Goal: Task Accomplishment & Management: Manage account settings

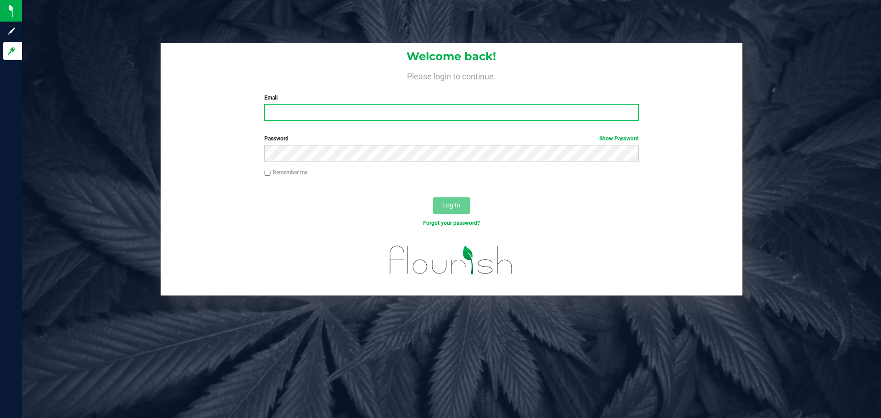
click at [497, 109] on input "Email" at bounding box center [451, 112] width 374 height 17
type input "[EMAIL_ADDRESS][DOMAIN_NAME]"
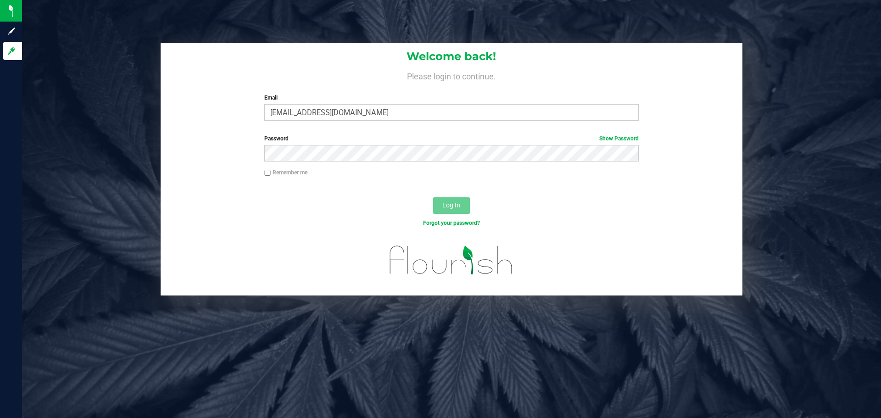
click at [676, 199] on div "Log In" at bounding box center [452, 208] width 582 height 31
click at [544, 162] on div "Password Show Password" at bounding box center [452, 152] width 582 height 34
click at [433, 197] on button "Log In" at bounding box center [451, 205] width 37 height 17
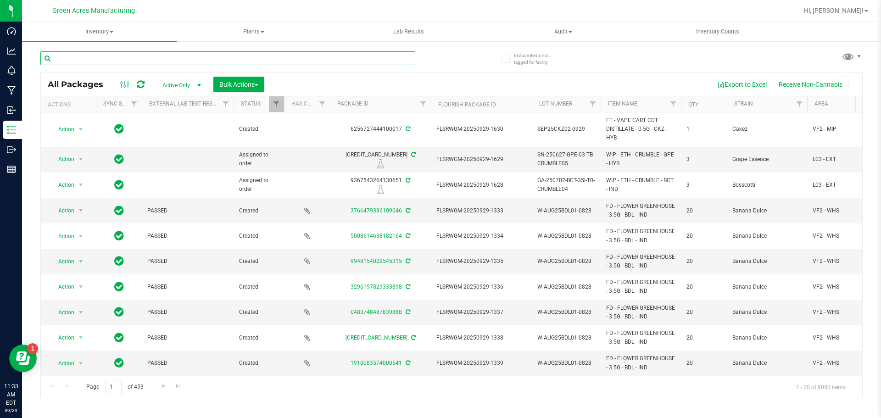
click at [155, 57] on input "text" at bounding box center [227, 58] width 375 height 14
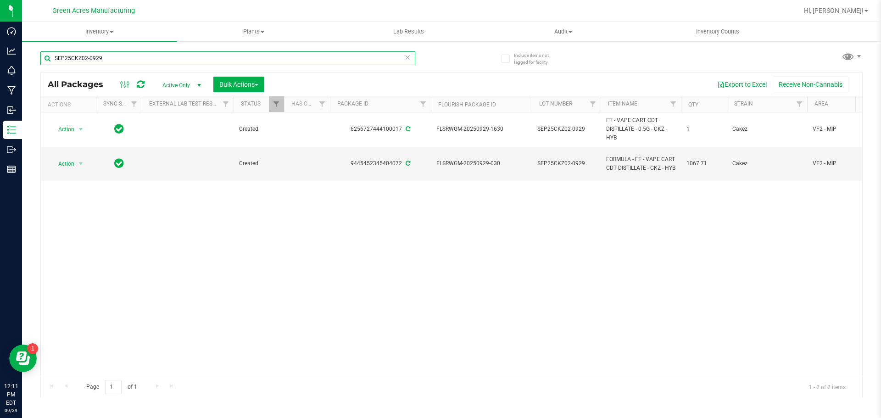
type input "SEP25CKZ02-0929"
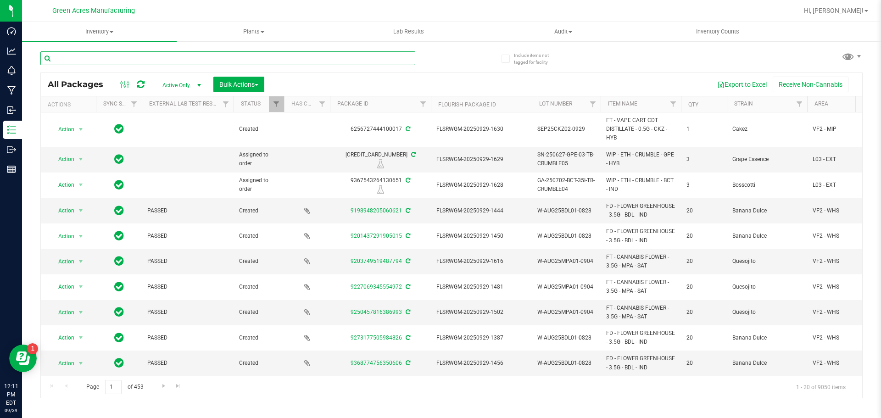
click at [201, 56] on input "text" at bounding box center [227, 58] width 375 height 14
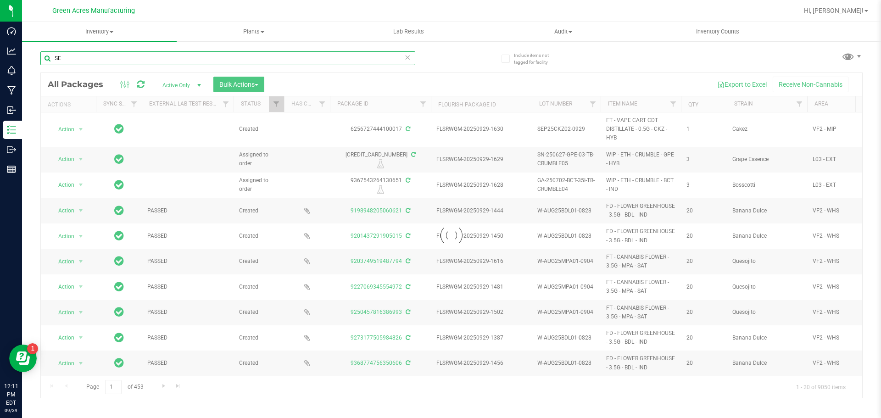
type input "S"
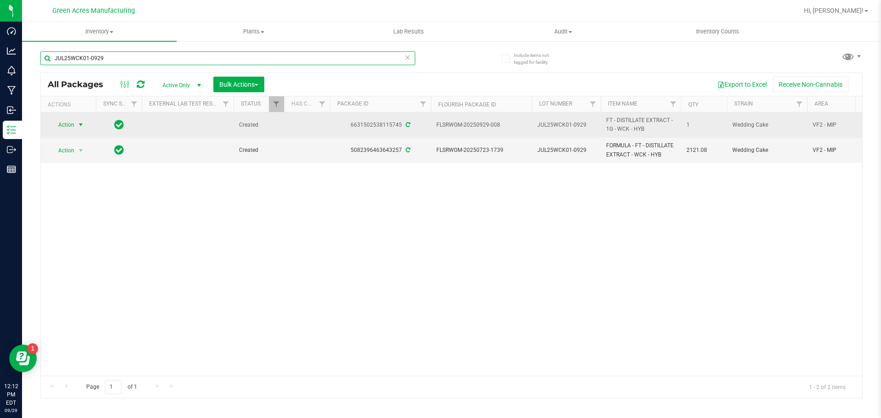
type input "JUL25WCK01-0929"
click at [79, 129] on span "select" at bounding box center [80, 124] width 11 height 13
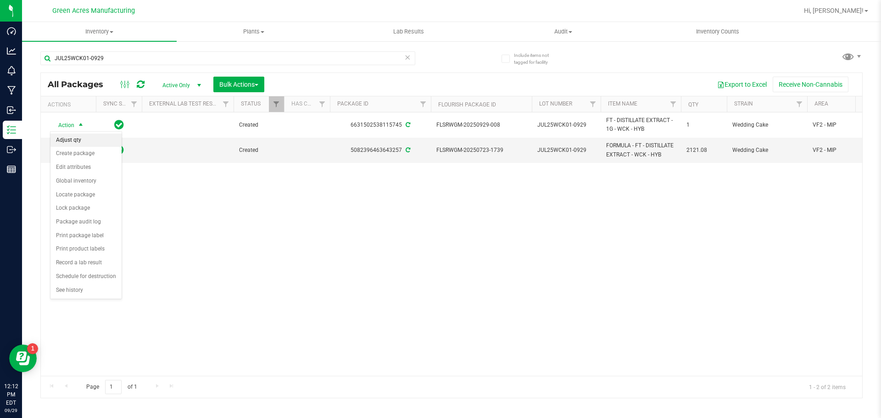
click at [96, 144] on li "Adjust qty" at bounding box center [85, 141] width 71 height 14
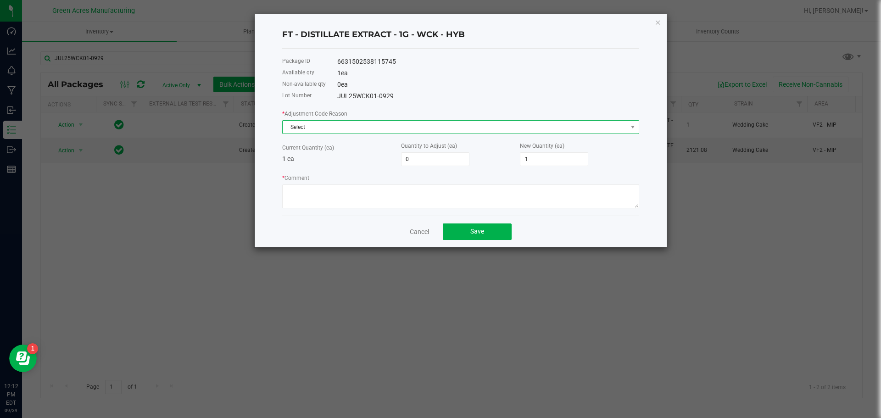
click at [342, 133] on span "Select" at bounding box center [455, 127] width 345 height 13
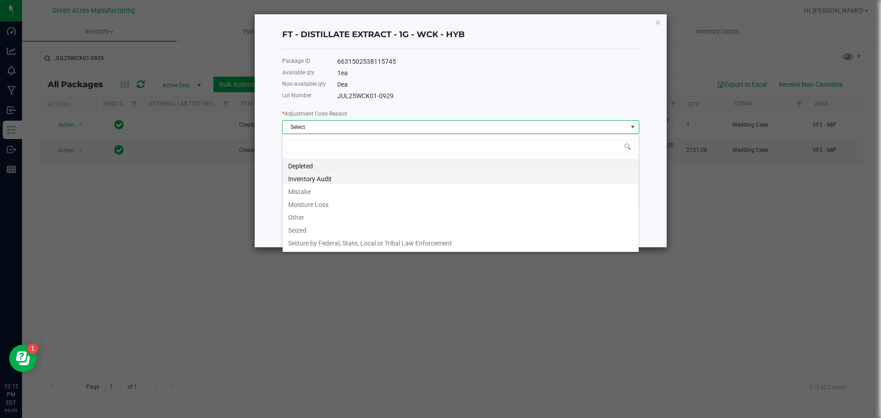
scroll to position [14, 357]
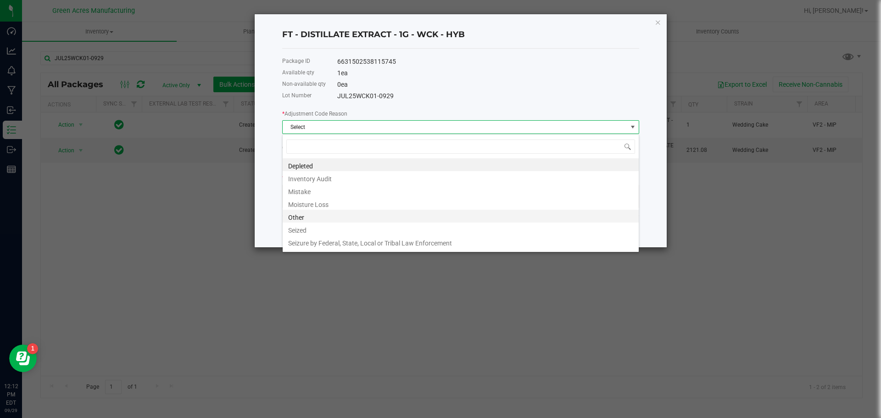
click at [348, 213] on li "Other" at bounding box center [461, 216] width 356 height 13
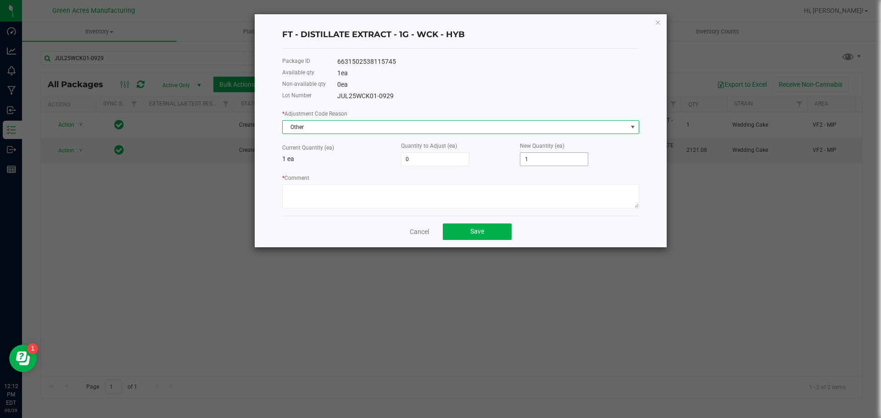
click at [532, 164] on input "1" at bounding box center [554, 159] width 67 height 13
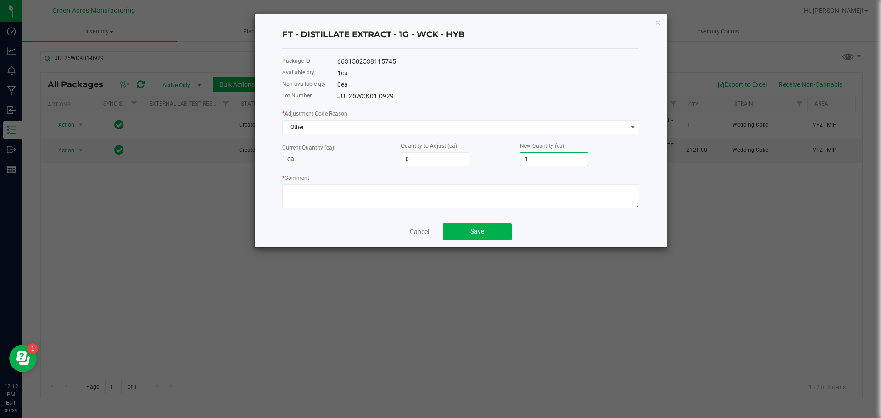
type input "-1"
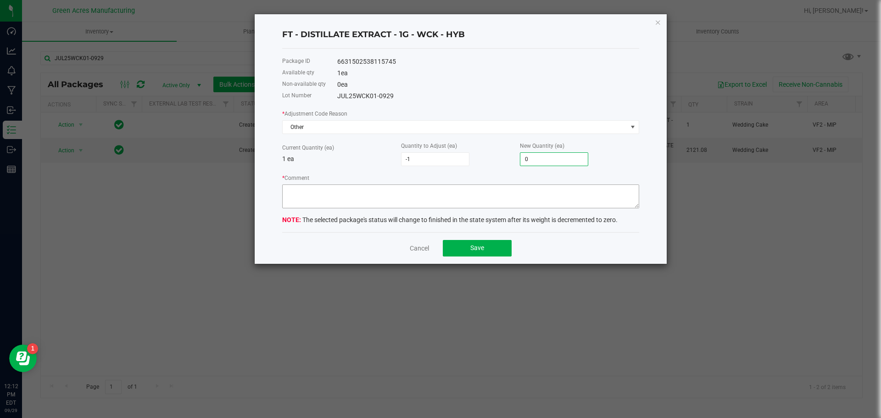
type input "0"
click at [516, 193] on textarea "* Comment" at bounding box center [460, 197] width 357 height 24
type textarea "r"
type textarea "Run completed. RD"
click at [483, 245] on span "Save" at bounding box center [478, 247] width 14 height 7
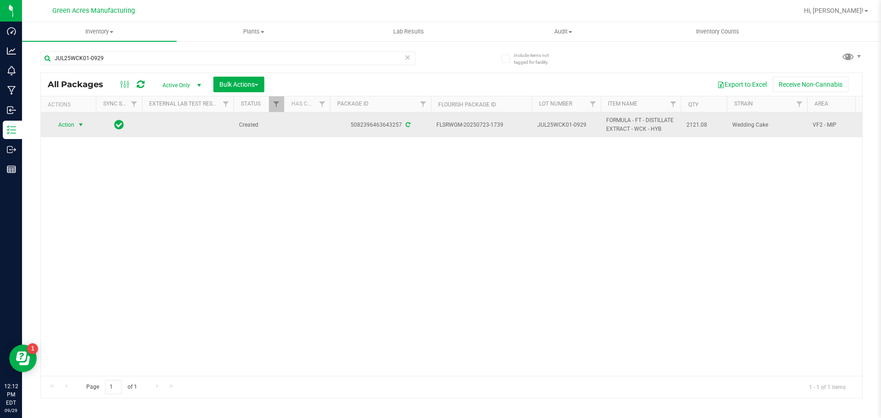
click at [64, 126] on span "Action" at bounding box center [62, 124] width 25 height 13
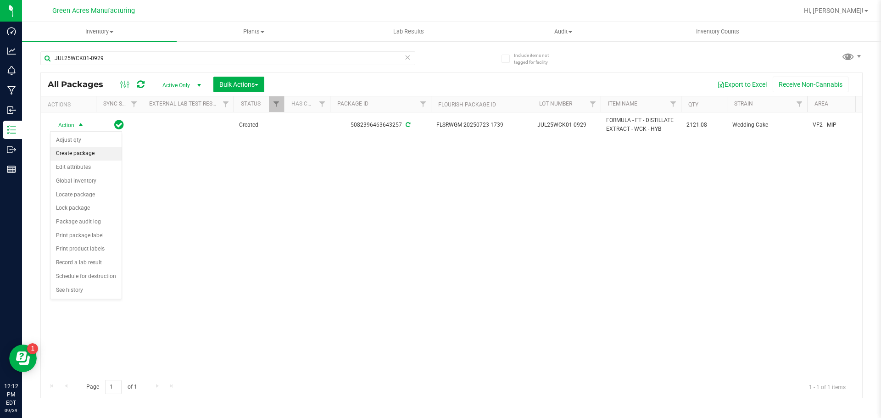
click at [97, 148] on li "Create package" at bounding box center [85, 154] width 71 height 14
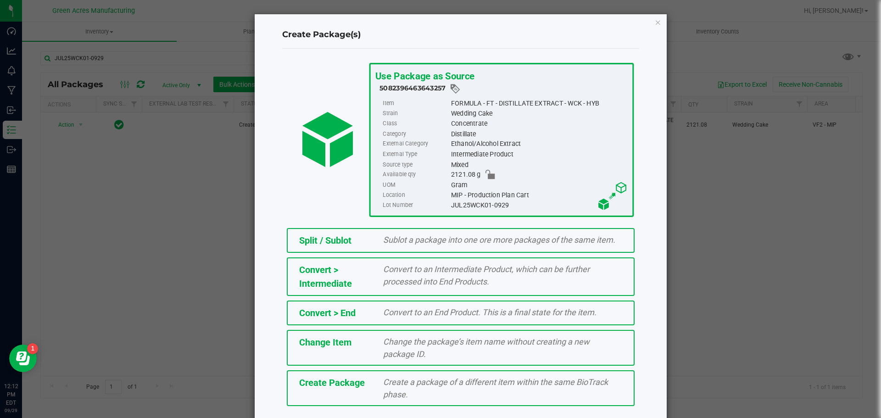
click at [452, 384] on span "Create a package of a different item within the same BioTrack phase." at bounding box center [495, 388] width 225 height 22
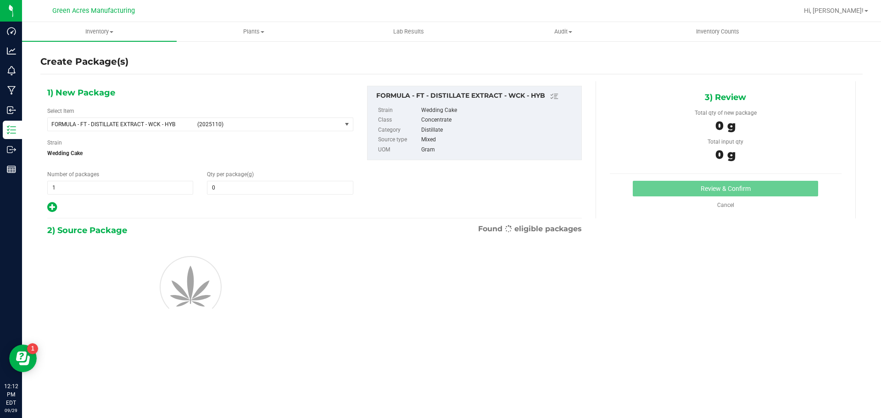
type input "0.0000"
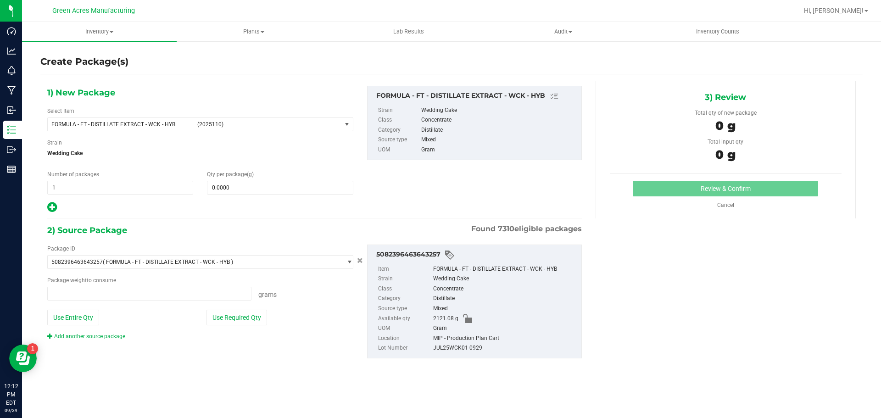
type input "0.0000 g"
click at [213, 122] on span "(2025110)" at bounding box center [267, 124] width 140 height 6
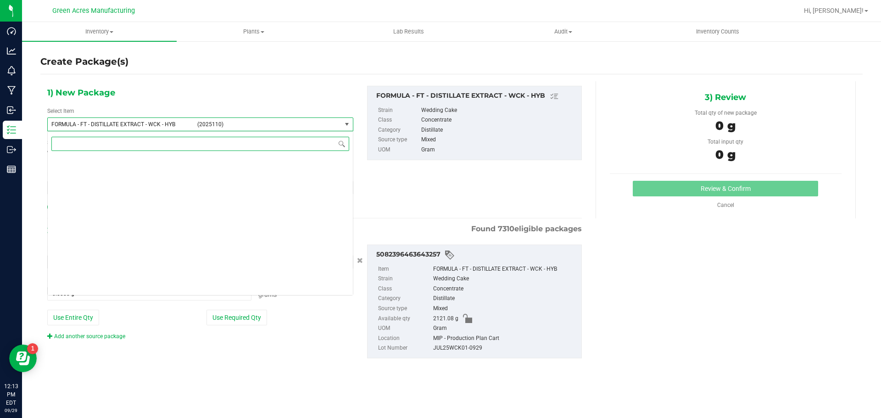
scroll to position [14756, 0]
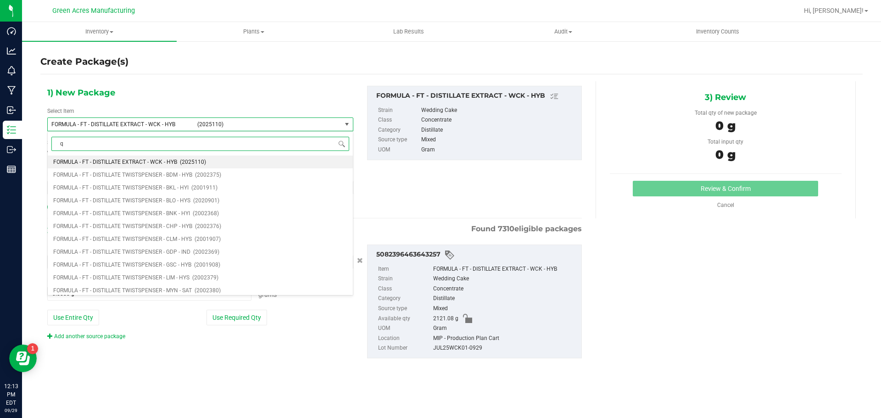
type input "qc"
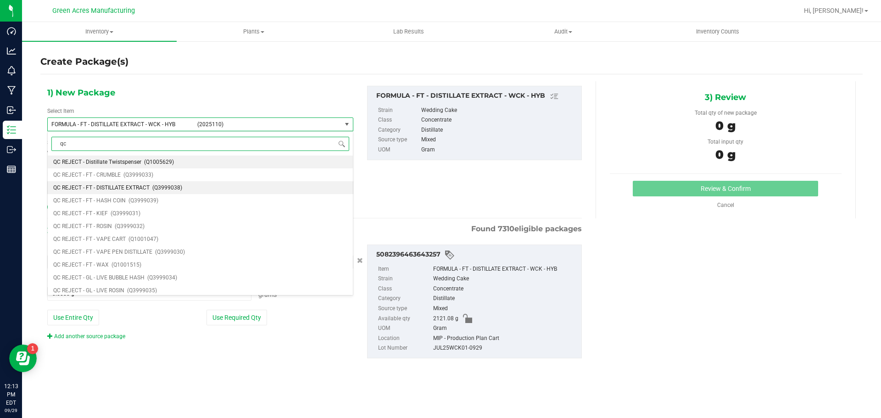
click at [234, 190] on li "QC REJECT - FT - DISTILLATE EXTRACT (Q3999038)" at bounding box center [200, 187] width 305 height 13
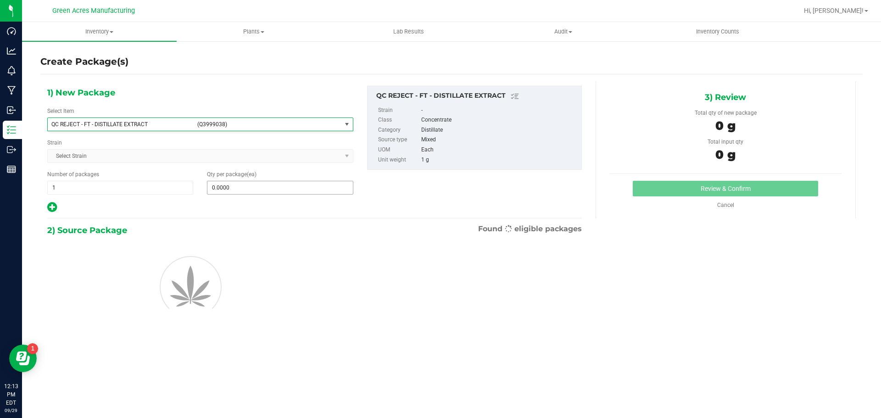
type input "0"
click at [269, 186] on span at bounding box center [280, 188] width 146 height 14
type input "5"
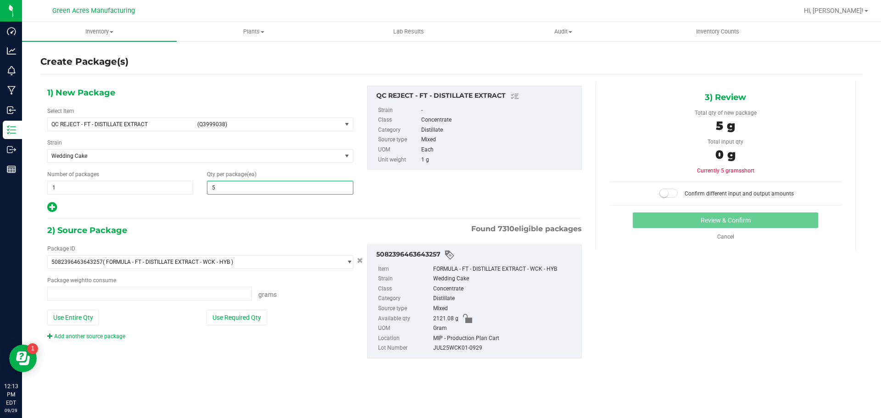
type input "0.0000 g"
type input "5"
drag, startPoint x: 245, startPoint y: 316, endPoint x: 315, endPoint y: 286, distance: 76.5
click at [245, 316] on button "Use Required Qty" at bounding box center [237, 318] width 61 height 16
type input "5.0000 g"
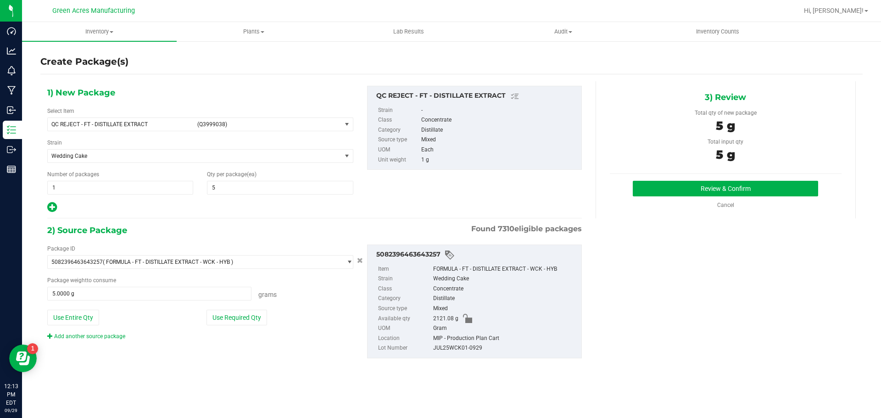
click at [679, 176] on div "3) Review Total qty of new package 5 g Total input qty 5 g Review & Confirm" at bounding box center [726, 149] width 260 height 137
click at [678, 181] on button "Review & Confirm" at bounding box center [725, 189] width 185 height 16
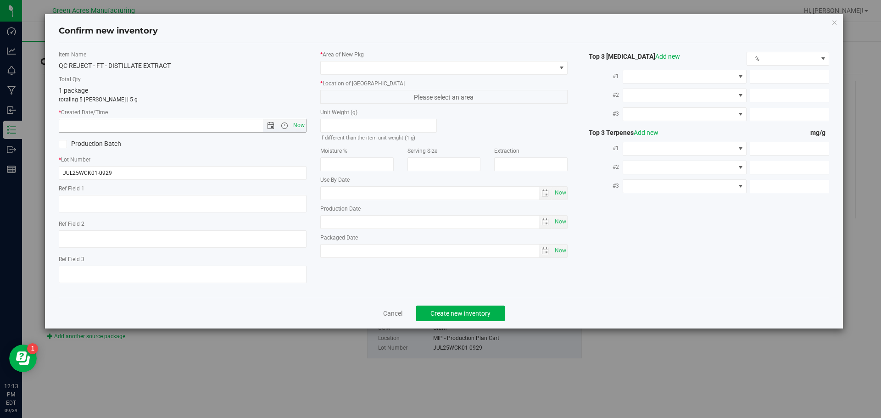
click at [303, 126] on span "Now" at bounding box center [299, 125] width 16 height 13
type input "9/29/2025 12:13 PM"
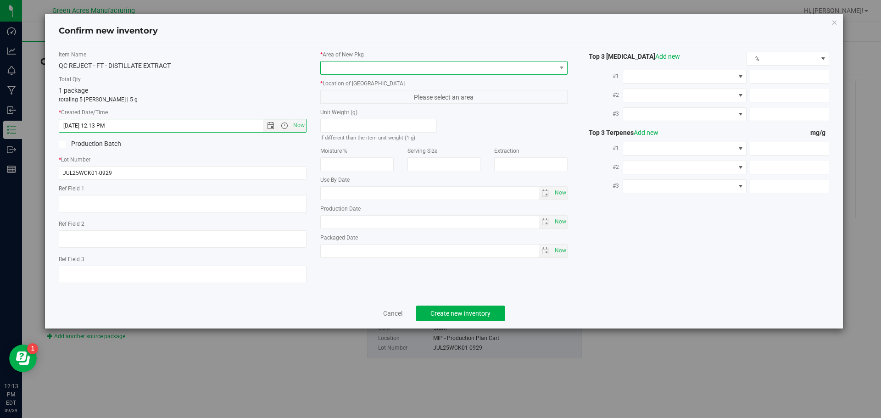
click at [385, 63] on span at bounding box center [438, 68] width 235 height 13
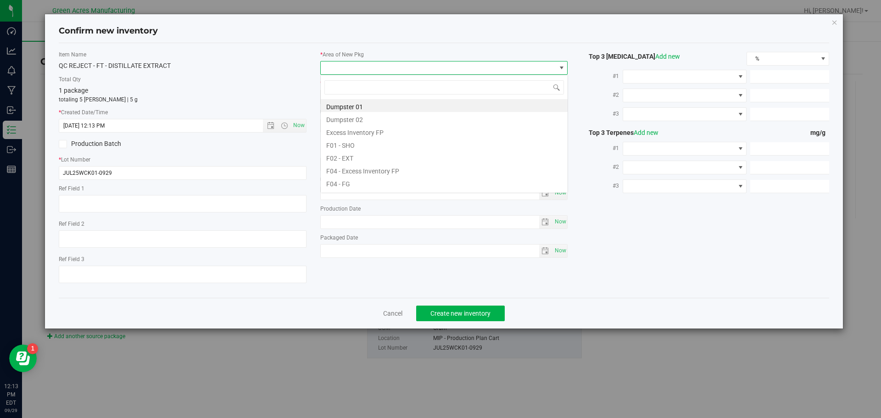
scroll to position [14, 248]
type input "mip"
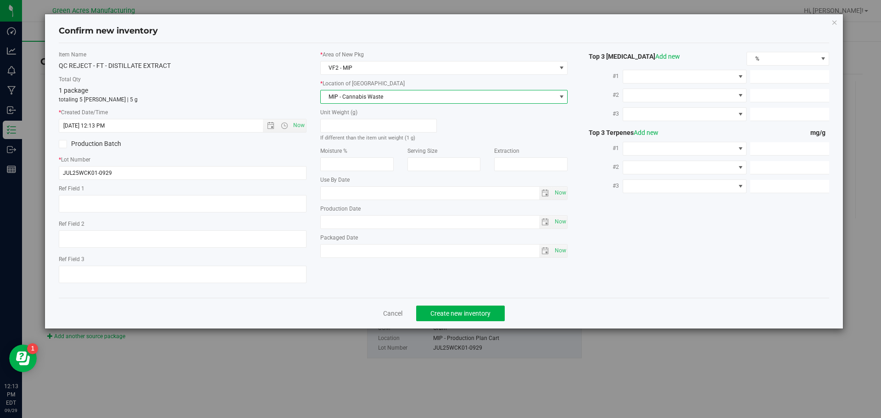
click at [383, 93] on span "MIP - Cannabis Waste" at bounding box center [438, 96] width 235 height 13
click at [477, 306] on button "Create new inventory" at bounding box center [460, 314] width 89 height 16
click at [425, 102] on span "MIP - Cannabis Waste" at bounding box center [438, 96] width 235 height 13
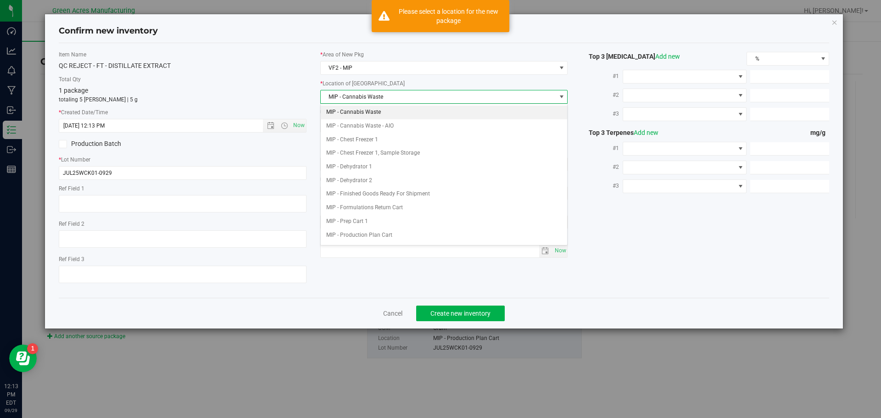
click at [421, 111] on li "MIP - Cannabis Waste" at bounding box center [444, 113] width 247 height 14
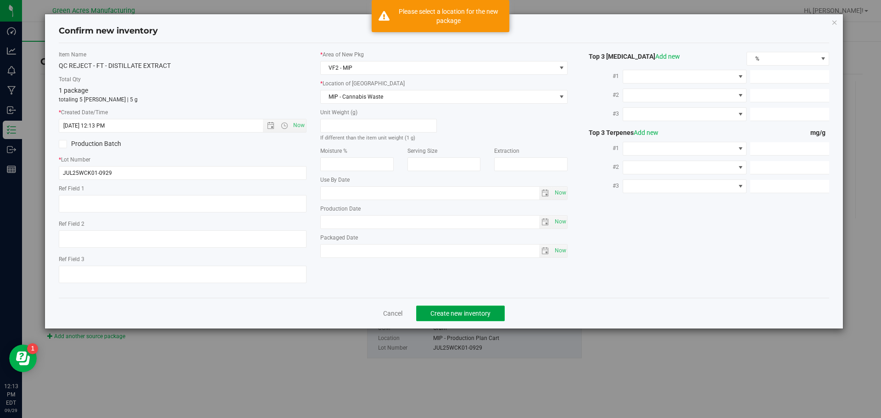
click at [466, 311] on span "Create new inventory" at bounding box center [461, 313] width 60 height 7
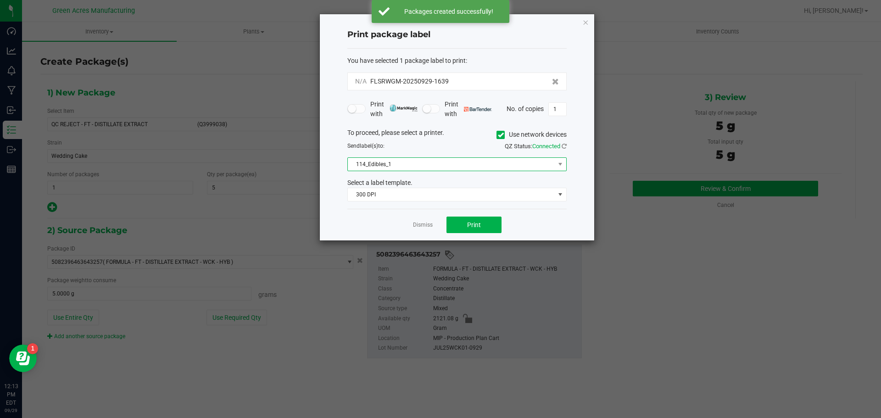
click at [471, 163] on span "114_Edibles_1" at bounding box center [451, 164] width 207 height 13
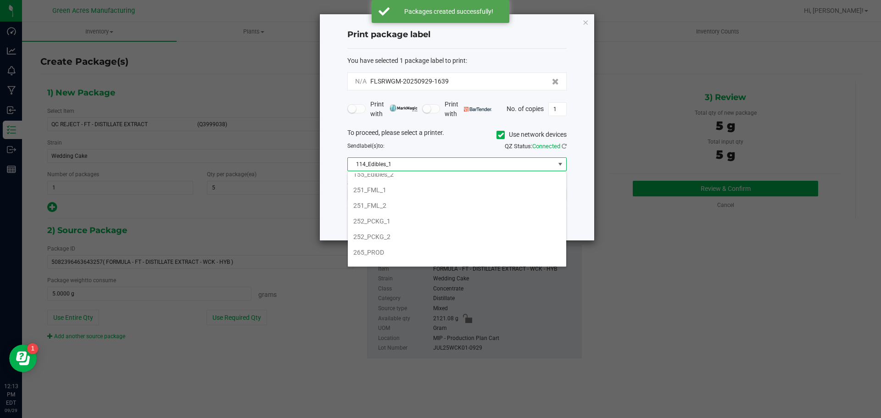
scroll to position [92, 0]
click at [457, 212] on li "252_PCKG_1" at bounding box center [457, 215] width 219 height 16
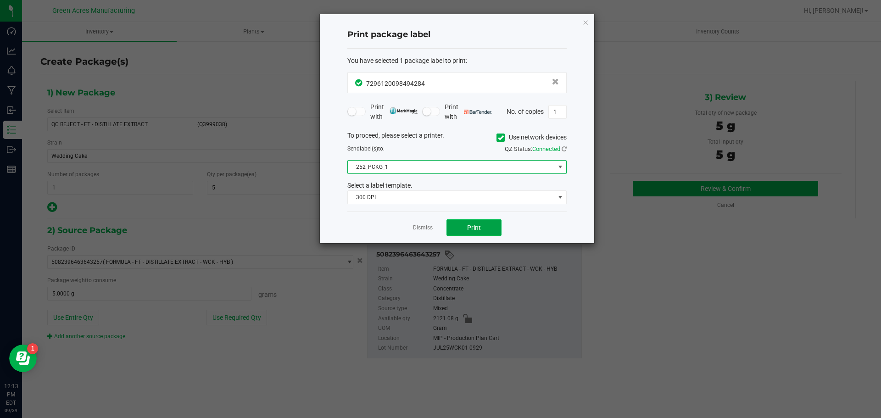
click at [482, 232] on button "Print" at bounding box center [474, 227] width 55 height 17
click at [428, 232] on link "Dismiss" at bounding box center [423, 228] width 20 height 8
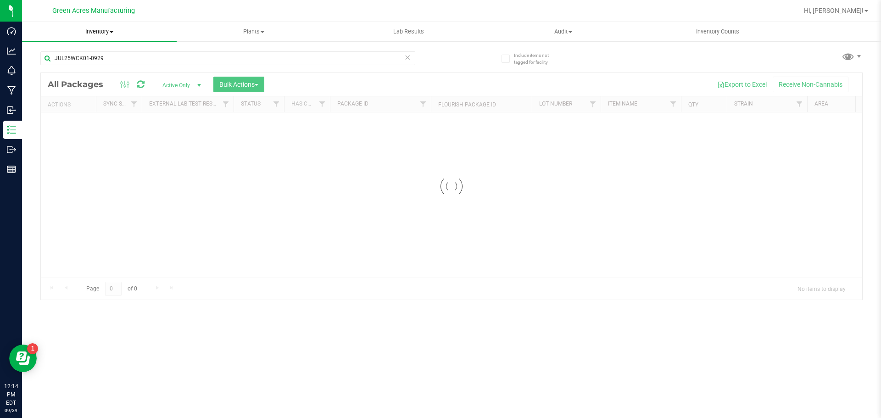
click at [91, 34] on span "Inventory" at bounding box center [99, 32] width 155 height 8
click at [123, 115] on li "From bill of materials" at bounding box center [99, 110] width 155 height 11
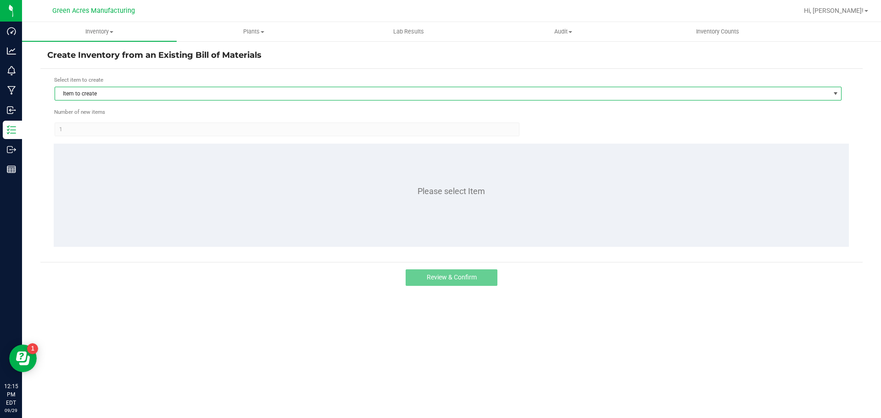
click at [277, 95] on span "Item to create" at bounding box center [442, 93] width 775 height 13
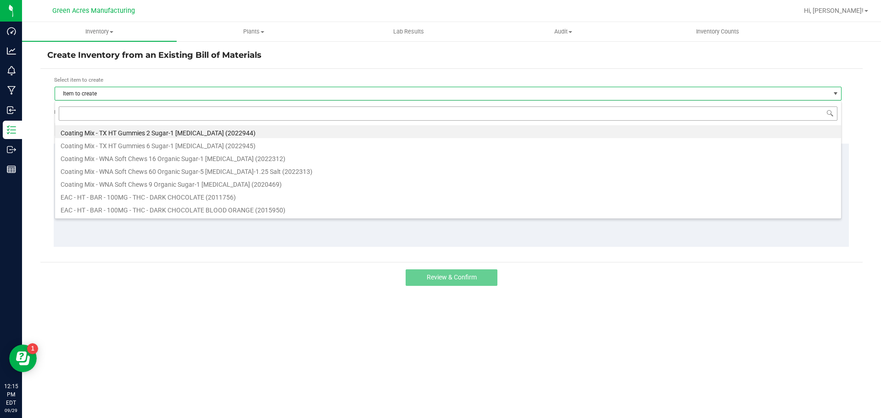
scroll to position [14, 787]
type input "wck"
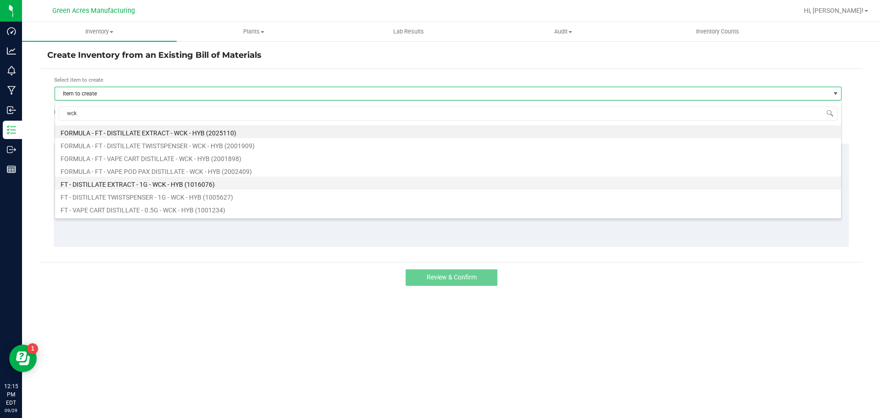
click at [324, 185] on li "FT - DISTILLATE EXTRACT - 1G - WCK - HYB (1016076)" at bounding box center [448, 183] width 786 height 13
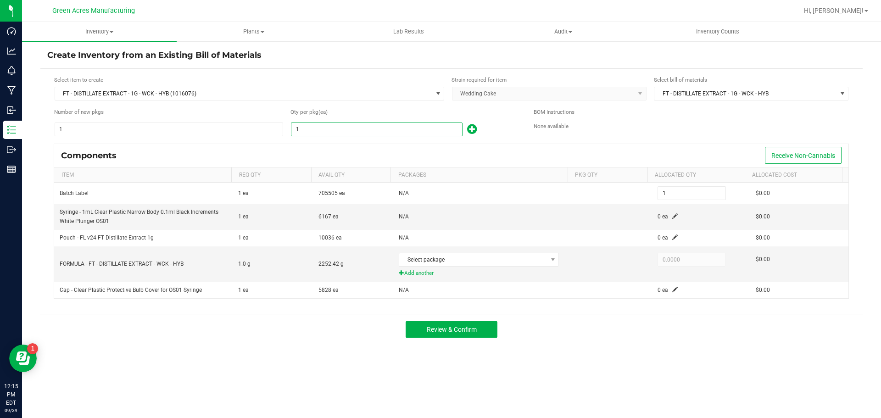
click at [415, 125] on input "1" at bounding box center [376, 129] width 171 height 13
type input "7"
type input "75"
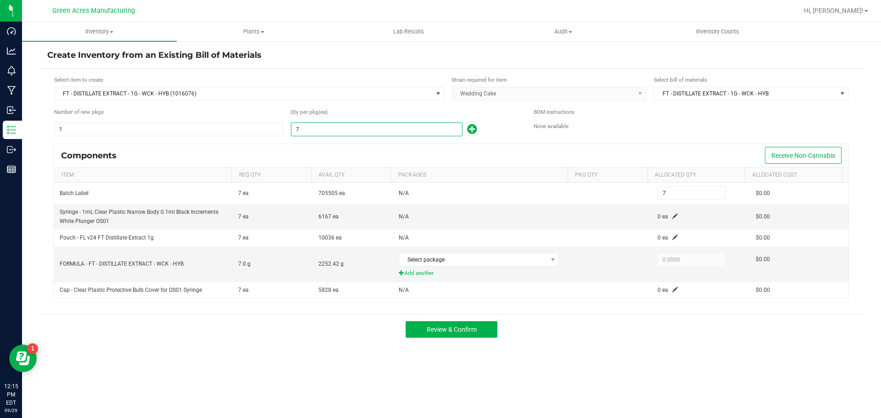
type input "75"
type input "750"
click at [673, 214] on span at bounding box center [676, 216] width 6 height 6
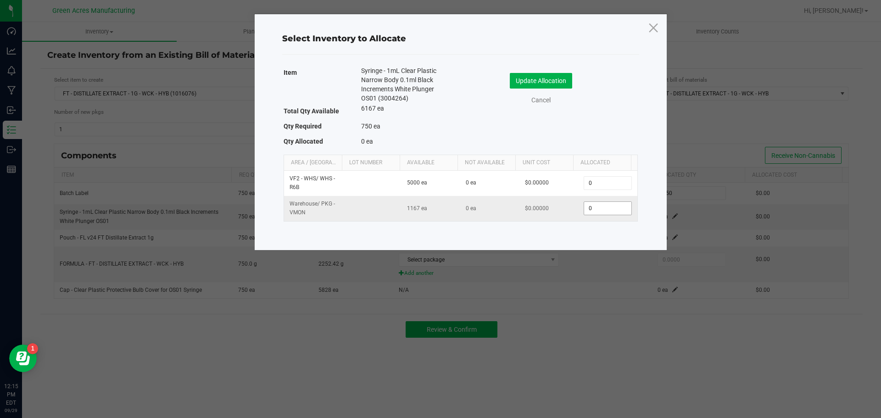
click at [589, 214] on input "0" at bounding box center [607, 208] width 47 height 13
type input "750"
click at [568, 82] on button "Update Allocation" at bounding box center [541, 81] width 62 height 16
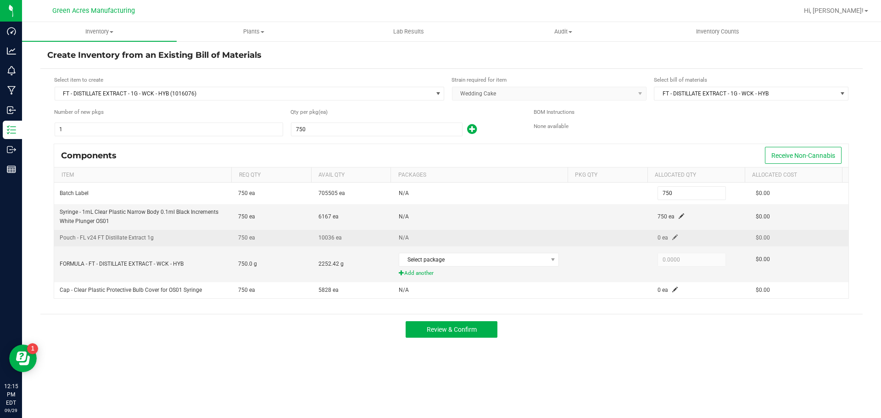
click at [667, 236] on td "0 ea" at bounding box center [701, 238] width 98 height 17
click at [673, 236] on span at bounding box center [676, 238] width 6 height 6
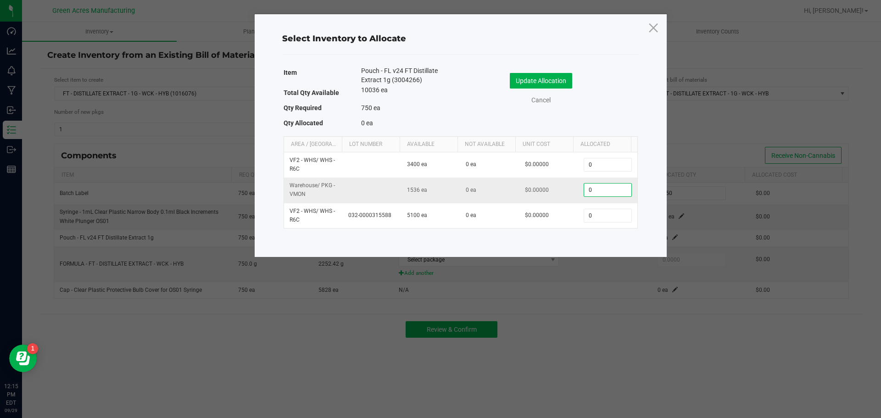
click at [585, 191] on input "0" at bounding box center [607, 190] width 47 height 13
type input "750"
click at [554, 81] on button "Update Allocation" at bounding box center [541, 81] width 62 height 16
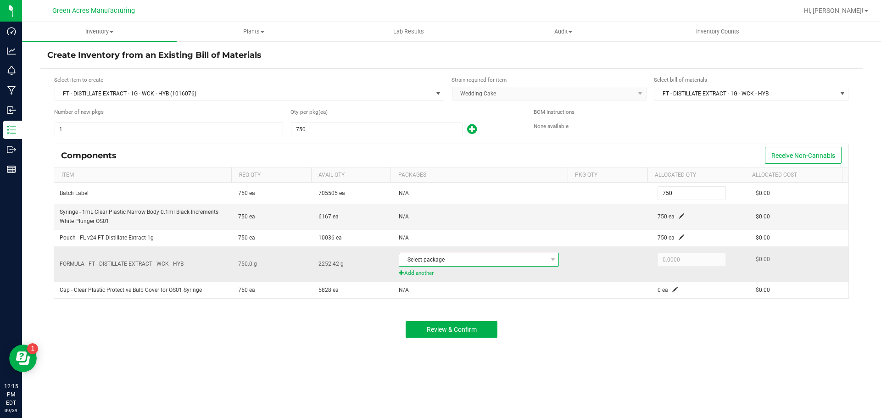
click at [533, 265] on span "Select package" at bounding box center [473, 259] width 148 height 13
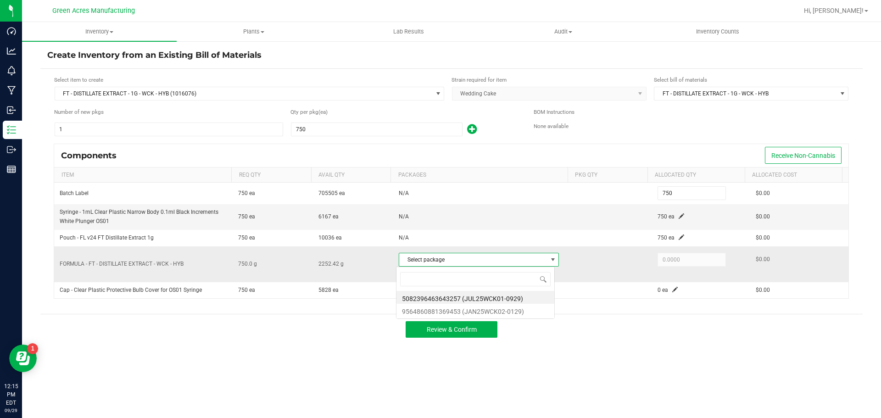
scroll to position [14, 158]
click at [501, 298] on li "5082396463643257 (JUL25WCK01-0929)" at bounding box center [476, 297] width 158 height 13
type input "750.0000"
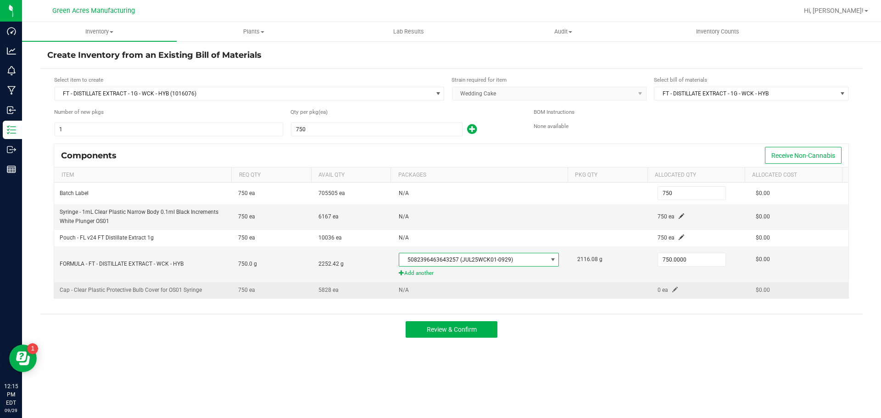
click at [673, 291] on span at bounding box center [676, 290] width 6 height 6
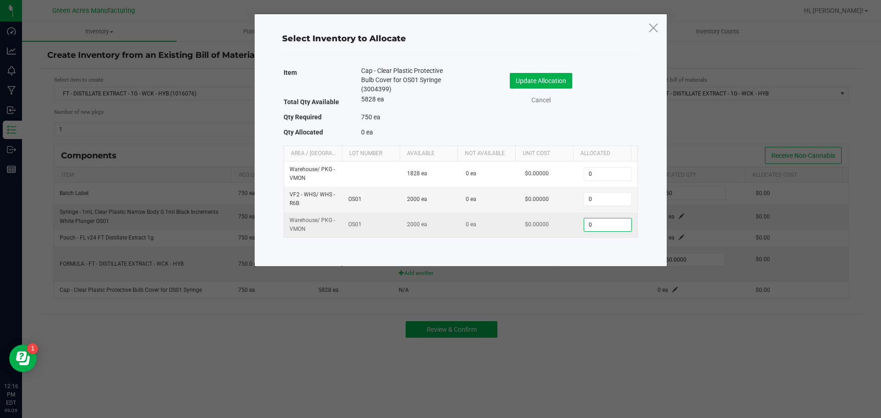
click at [592, 222] on input "0" at bounding box center [607, 225] width 47 height 13
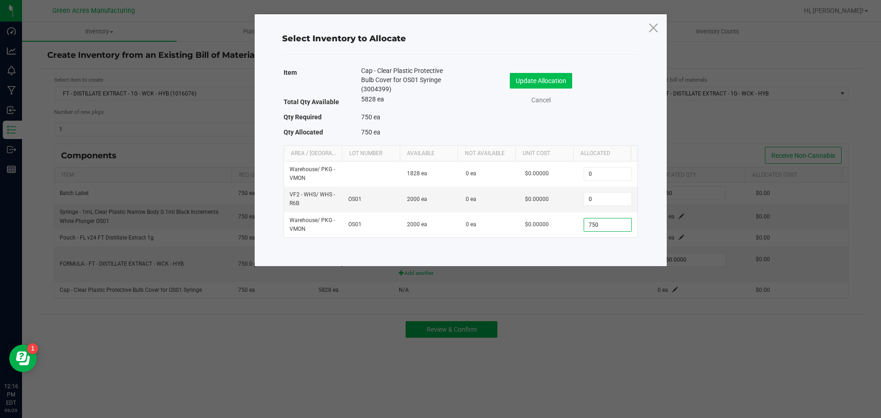
type input "750"
click at [539, 81] on button "Update Allocation" at bounding box center [541, 81] width 62 height 16
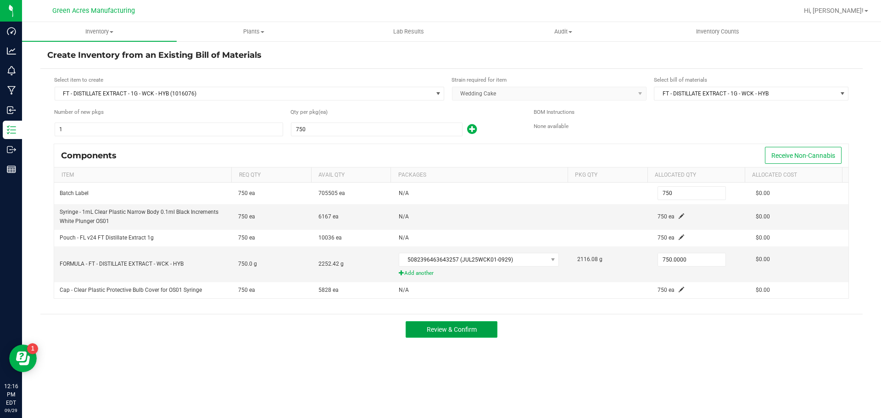
click at [472, 330] on span "Review & Confirm" at bounding box center [452, 329] width 50 height 7
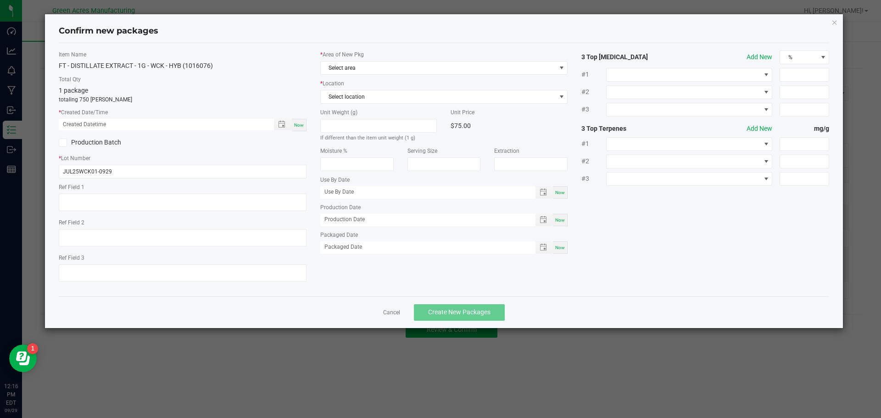
click at [298, 129] on div "Now" at bounding box center [299, 125] width 15 height 12
type input "09/29/2025 12:16 PM"
click at [370, 66] on span "Select area" at bounding box center [438, 68] width 235 height 13
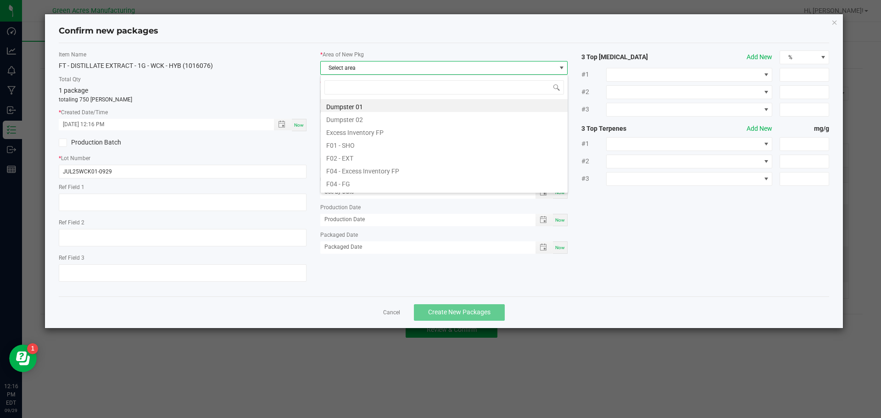
scroll to position [14, 248]
type input "va"
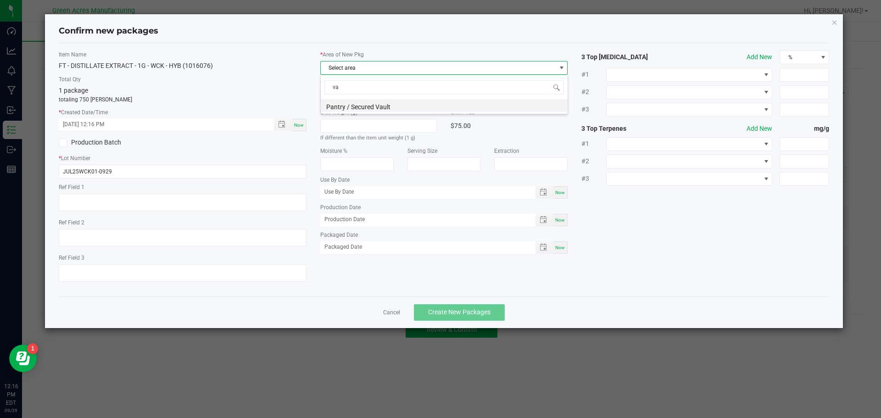
click at [370, 107] on li "Pantry / Secured Vault" at bounding box center [444, 105] width 247 height 13
click at [379, 87] on label "* Location" at bounding box center [444, 83] width 248 height 8
click at [380, 88] on div "* Location Select location" at bounding box center [444, 91] width 248 height 24
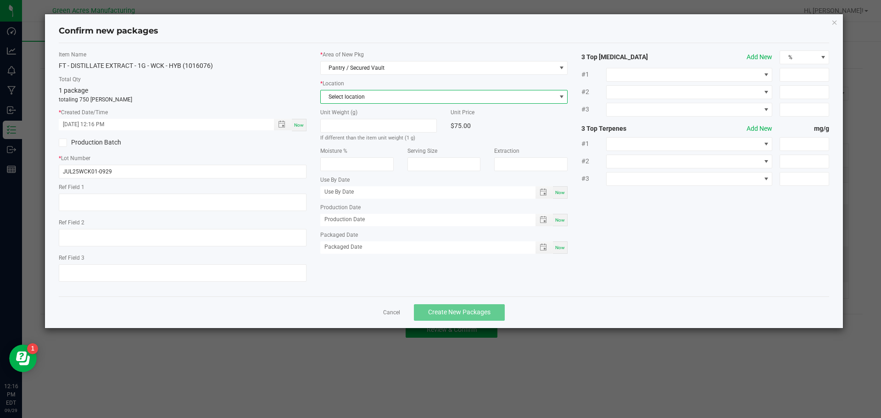
click at [380, 93] on span "Select location" at bounding box center [438, 96] width 235 height 13
click at [379, 149] on li "Intake" at bounding box center [444, 147] width 247 height 13
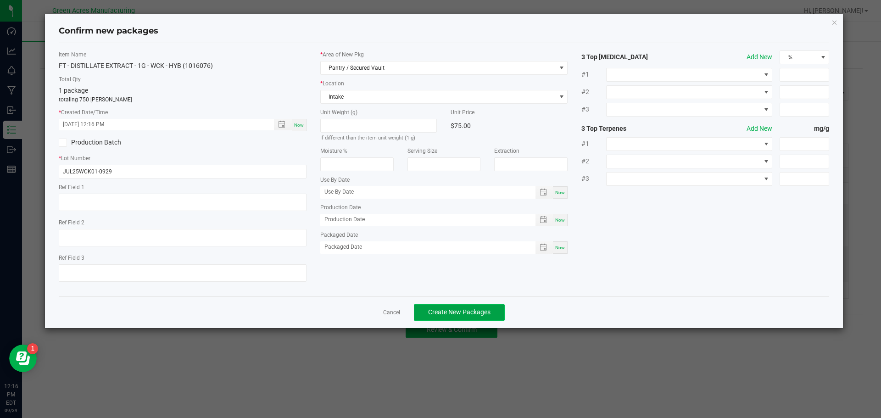
click at [451, 315] on span "Create New Packages" at bounding box center [459, 311] width 62 height 7
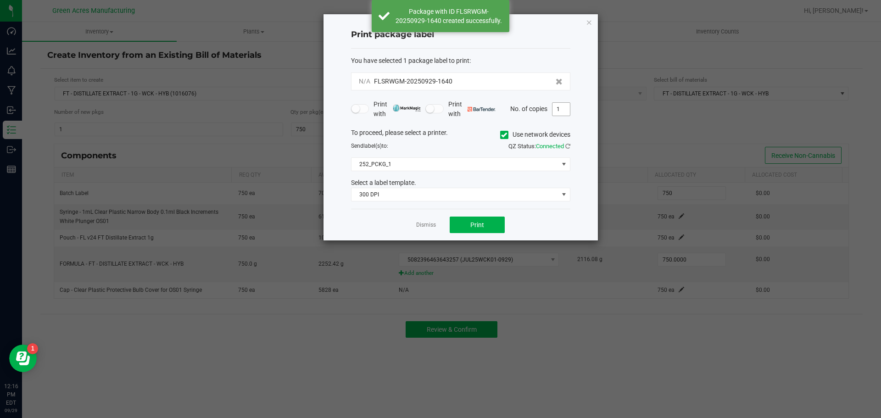
click at [565, 113] on input "1" at bounding box center [561, 109] width 17 height 13
type input "2"
click at [472, 161] on span "252_PCKG_1" at bounding box center [455, 164] width 207 height 13
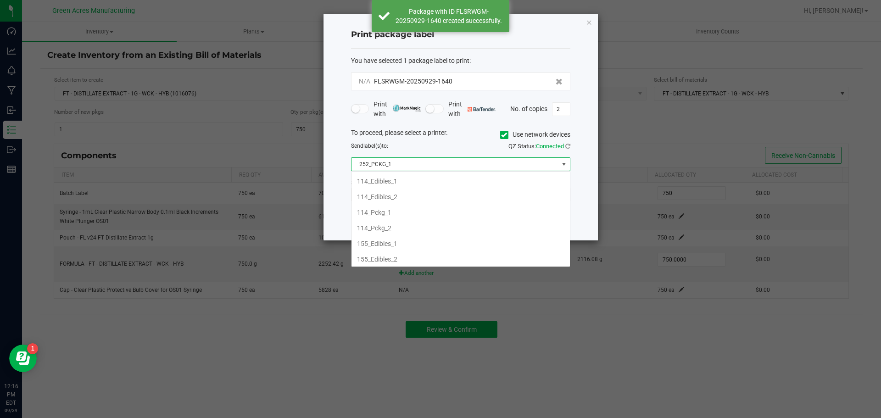
scroll to position [49, 0]
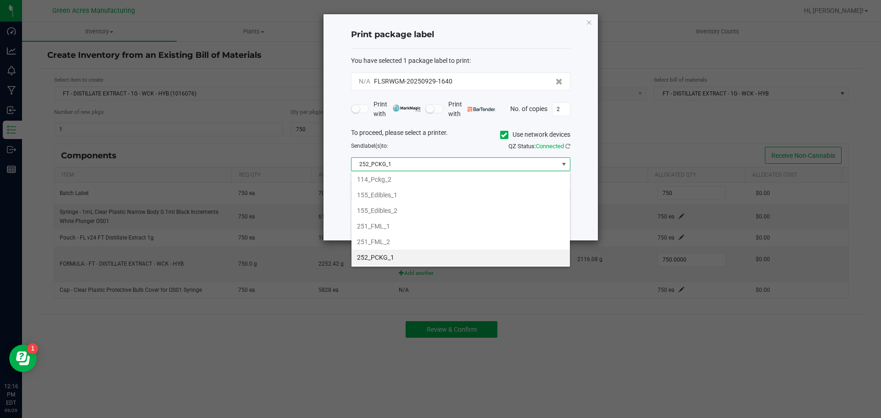
click at [482, 130] on div "To proceed, please select a printer. Use network devices" at bounding box center [460, 135] width 233 height 14
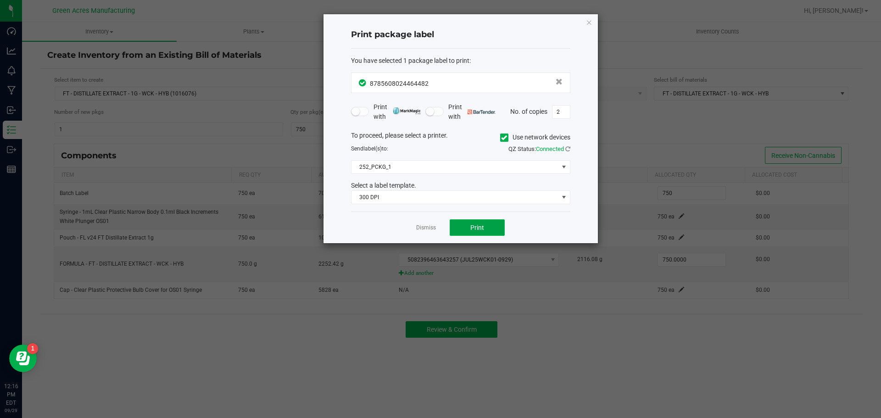
click at [471, 227] on span "Print" at bounding box center [478, 227] width 14 height 7
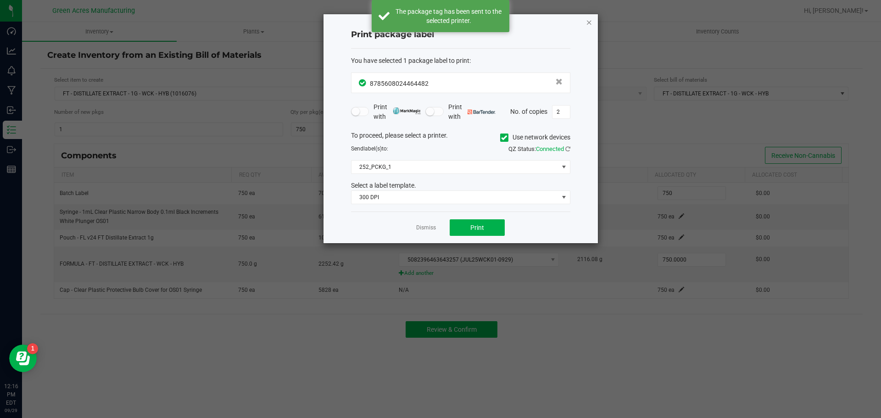
click at [588, 25] on icon "button" at bounding box center [589, 22] width 6 height 11
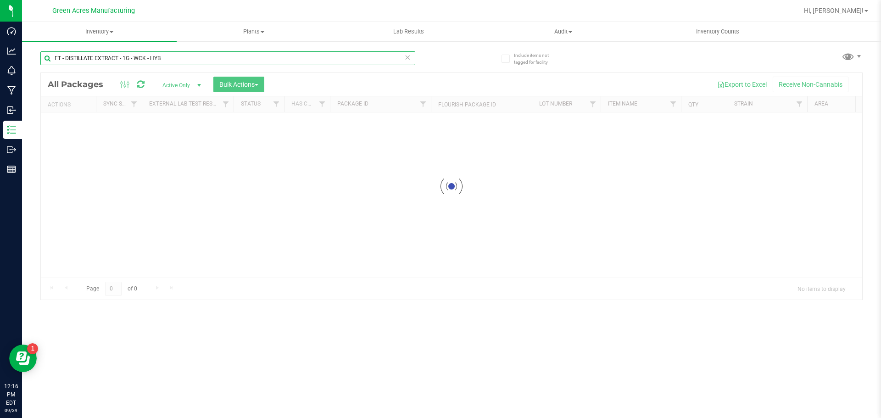
click at [180, 60] on input "FT - DISTILLATE EXTRACT - 1G - WCK - HYB" at bounding box center [227, 58] width 375 height 14
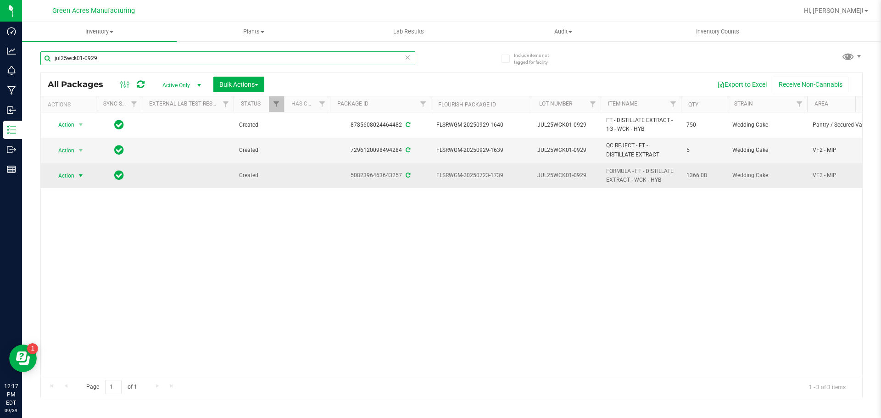
type input "jul25wck01-0929"
click at [80, 173] on span "select" at bounding box center [80, 175] width 7 height 7
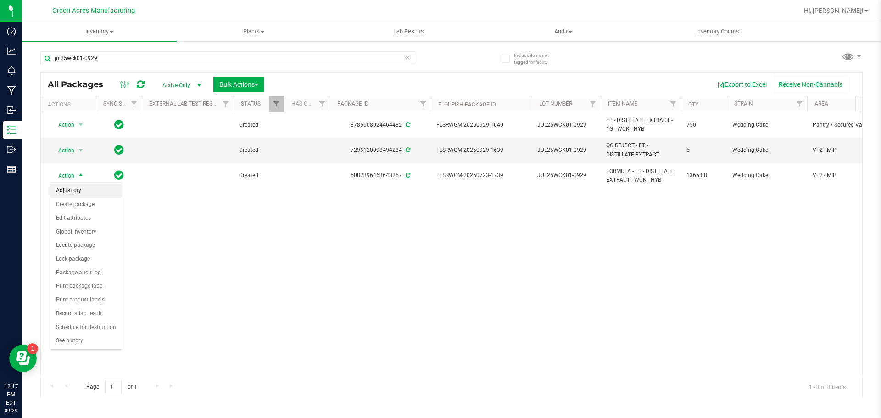
click at [91, 193] on li "Adjust qty" at bounding box center [85, 191] width 71 height 14
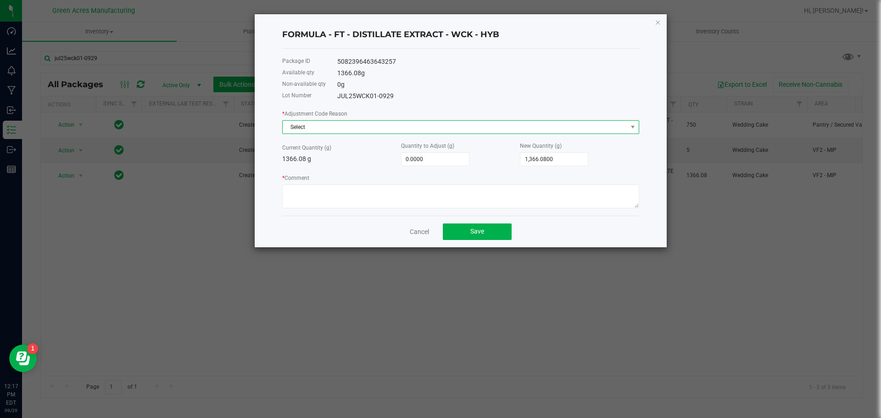
click at [375, 131] on span "Select" at bounding box center [455, 127] width 345 height 13
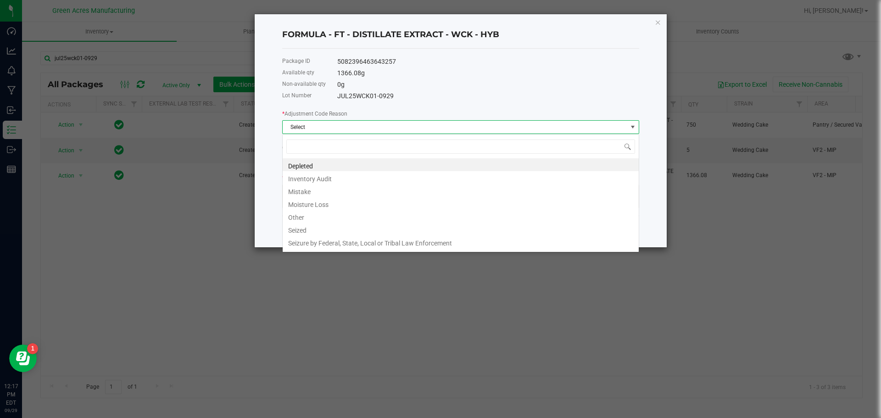
scroll to position [14, 357]
click at [352, 217] on li "Other" at bounding box center [461, 216] width 356 height 13
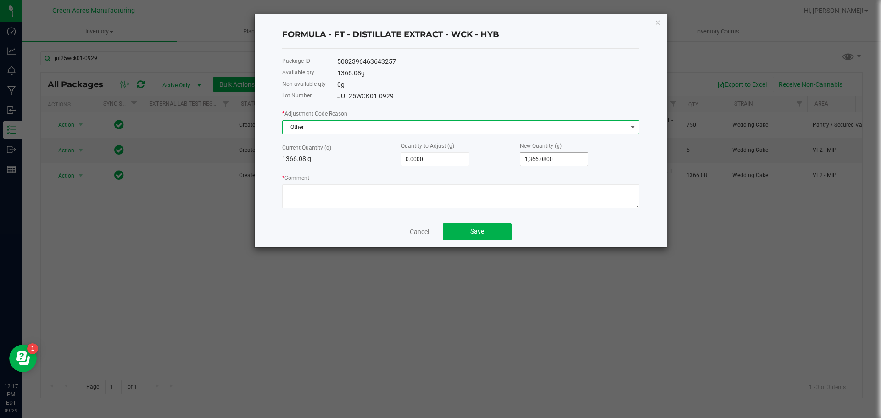
type input "1366.08"
click at [560, 160] on input "1366.08" at bounding box center [554, 159] width 67 height 13
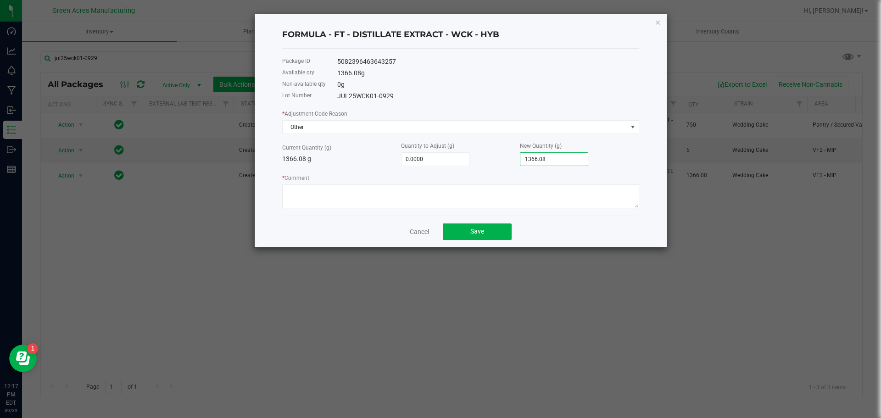
type input "-1,365.0800"
type input "1"
type input "-1,353.0800"
type input "13"
type input "-1,233.0800"
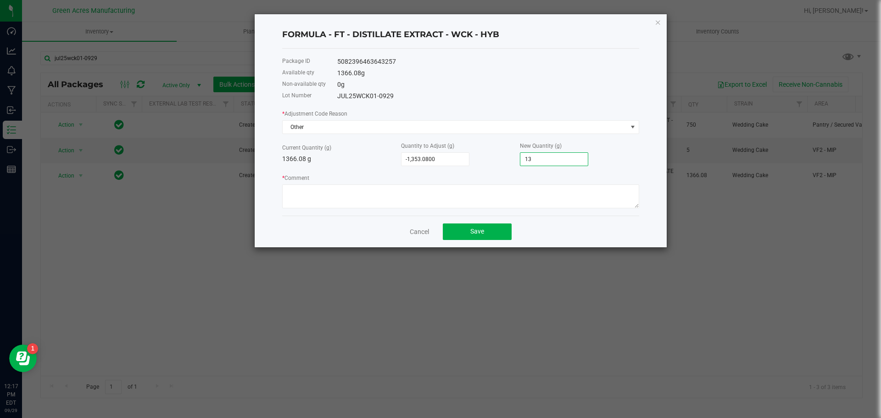
type input "133"
type input "-33.0800"
type input "1333."
type input "-32.6800"
type input "1333.4"
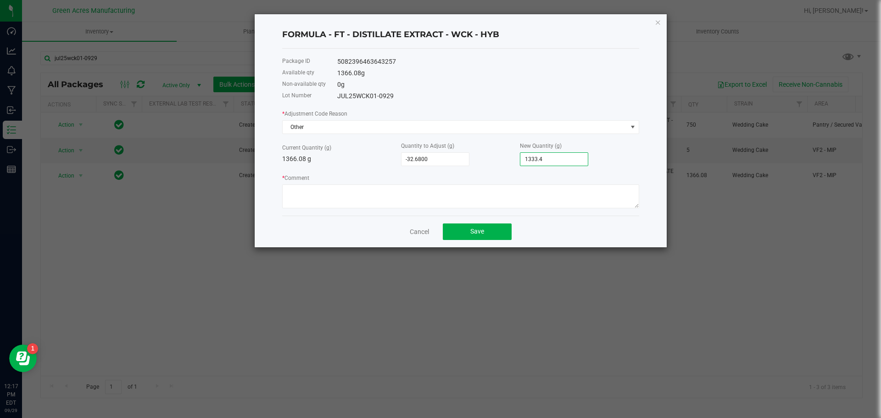
type input "-32.6400"
type input "1,333.4400"
click at [297, 198] on textarea "* Comment" at bounding box center [460, 197] width 357 height 24
click at [476, 206] on textarea "* Comment" at bounding box center [460, 197] width 357 height 24
type textarea "Priming and calibration. Run completed. Split batch. RD"
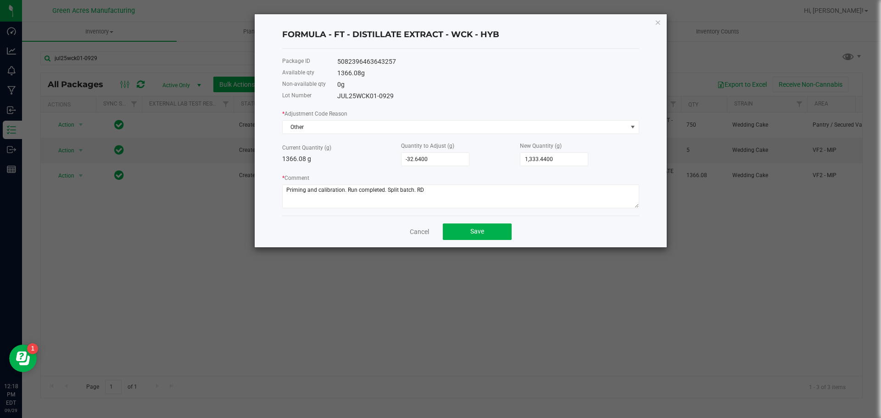
click at [475, 223] on div "Cancel Save" at bounding box center [460, 232] width 357 height 32
click at [478, 235] on span "Save" at bounding box center [478, 231] width 14 height 7
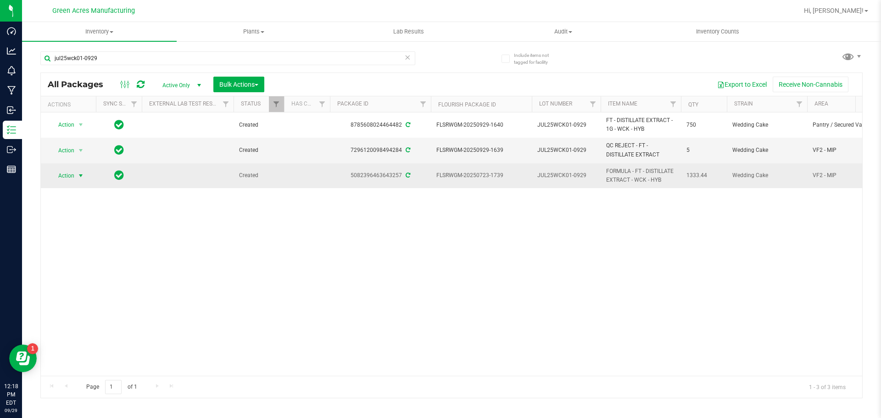
drag, startPoint x: 67, startPoint y: 171, endPoint x: 75, endPoint y: 173, distance: 7.6
click at [68, 171] on span "Action" at bounding box center [62, 175] width 25 height 13
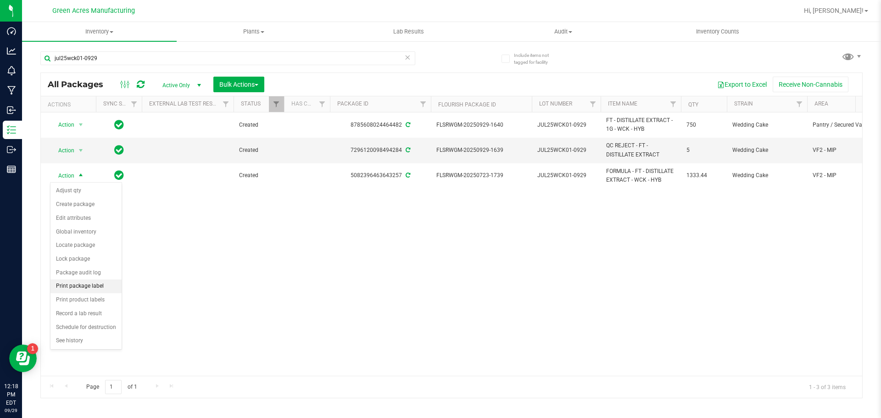
click at [95, 288] on li "Print package label" at bounding box center [85, 287] width 71 height 14
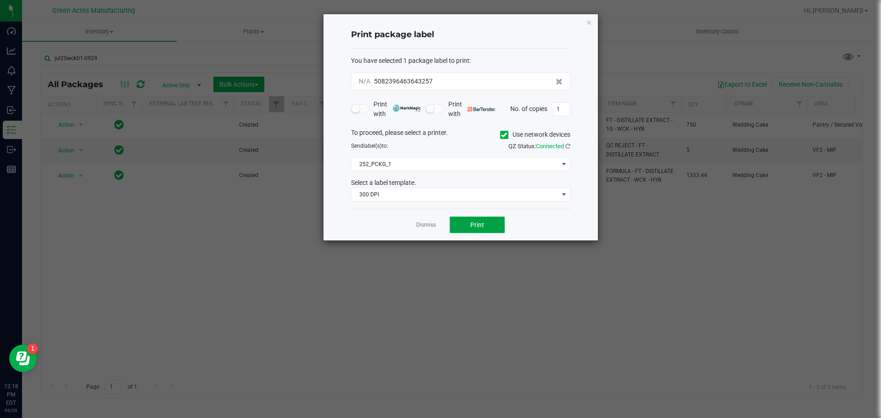
click at [494, 224] on button "Print" at bounding box center [477, 225] width 55 height 17
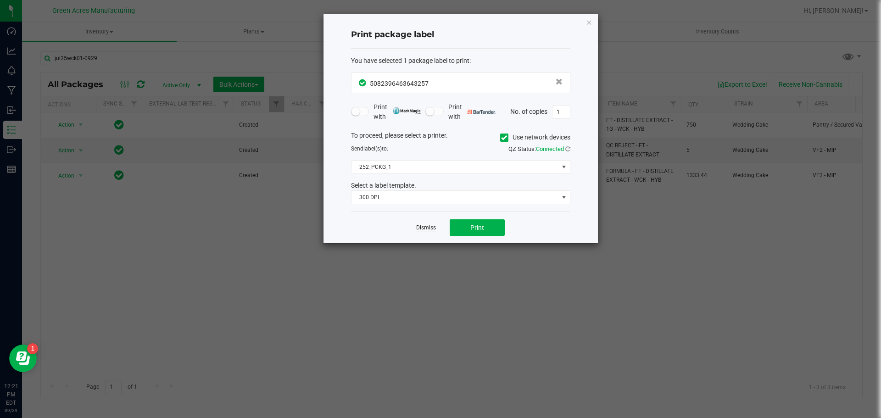
click at [421, 224] on link "Dismiss" at bounding box center [426, 228] width 20 height 8
